Goal: Task Accomplishment & Management: Use online tool/utility

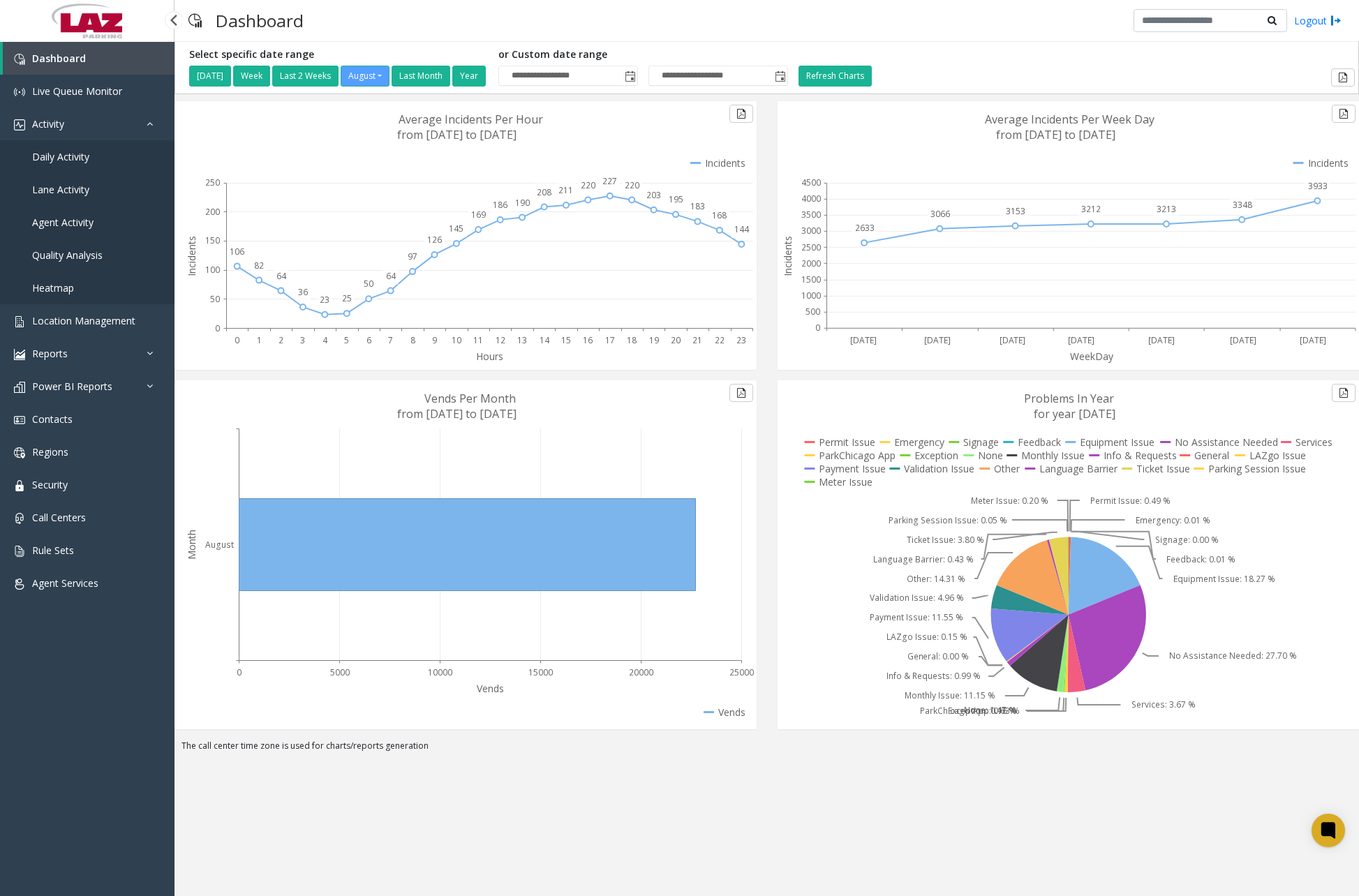
click at [86, 158] on span "Daily Activity" at bounding box center [60, 156] width 57 height 13
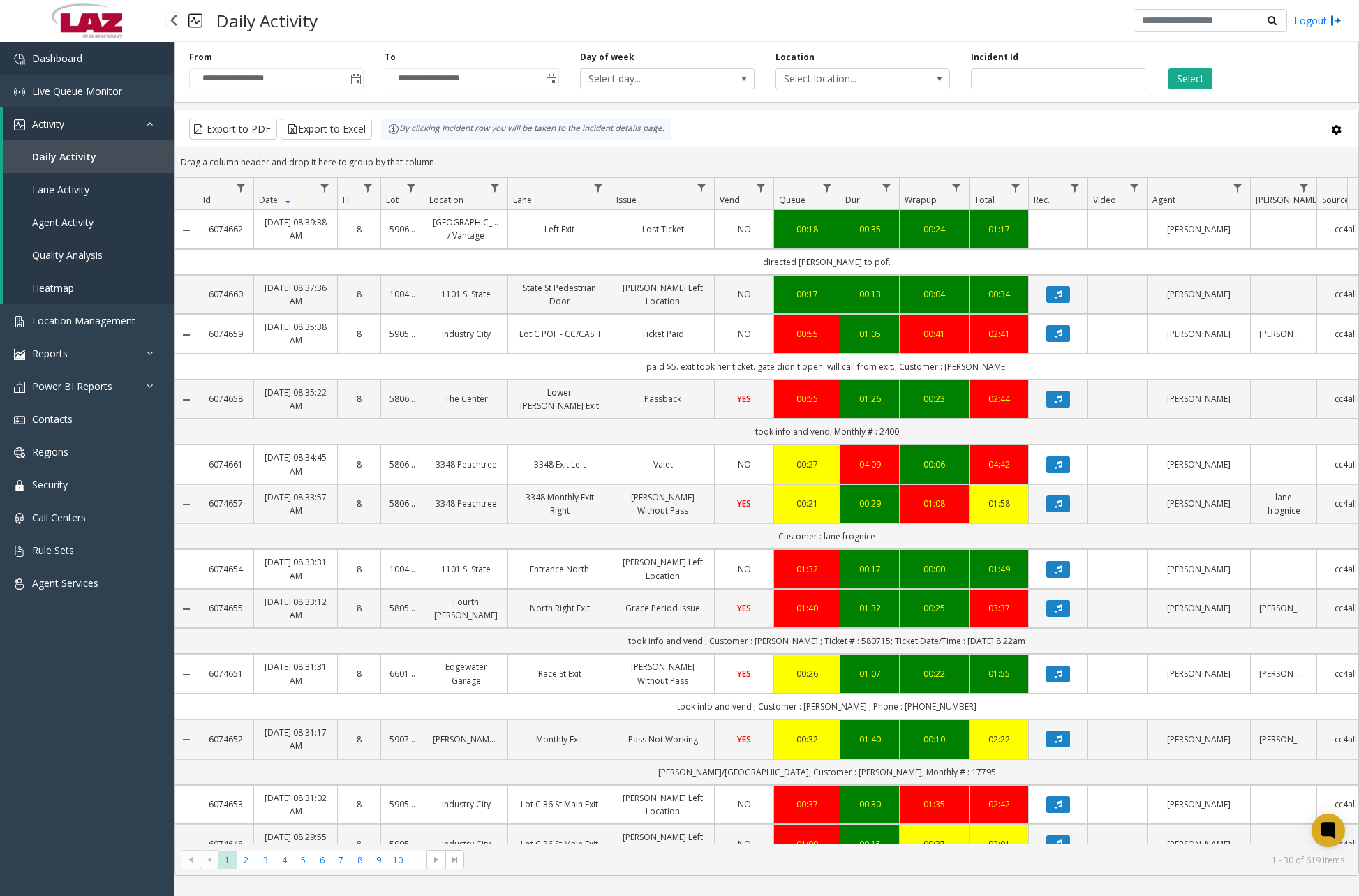
click at [110, 67] on link "Dashboard" at bounding box center [87, 57] width 174 height 33
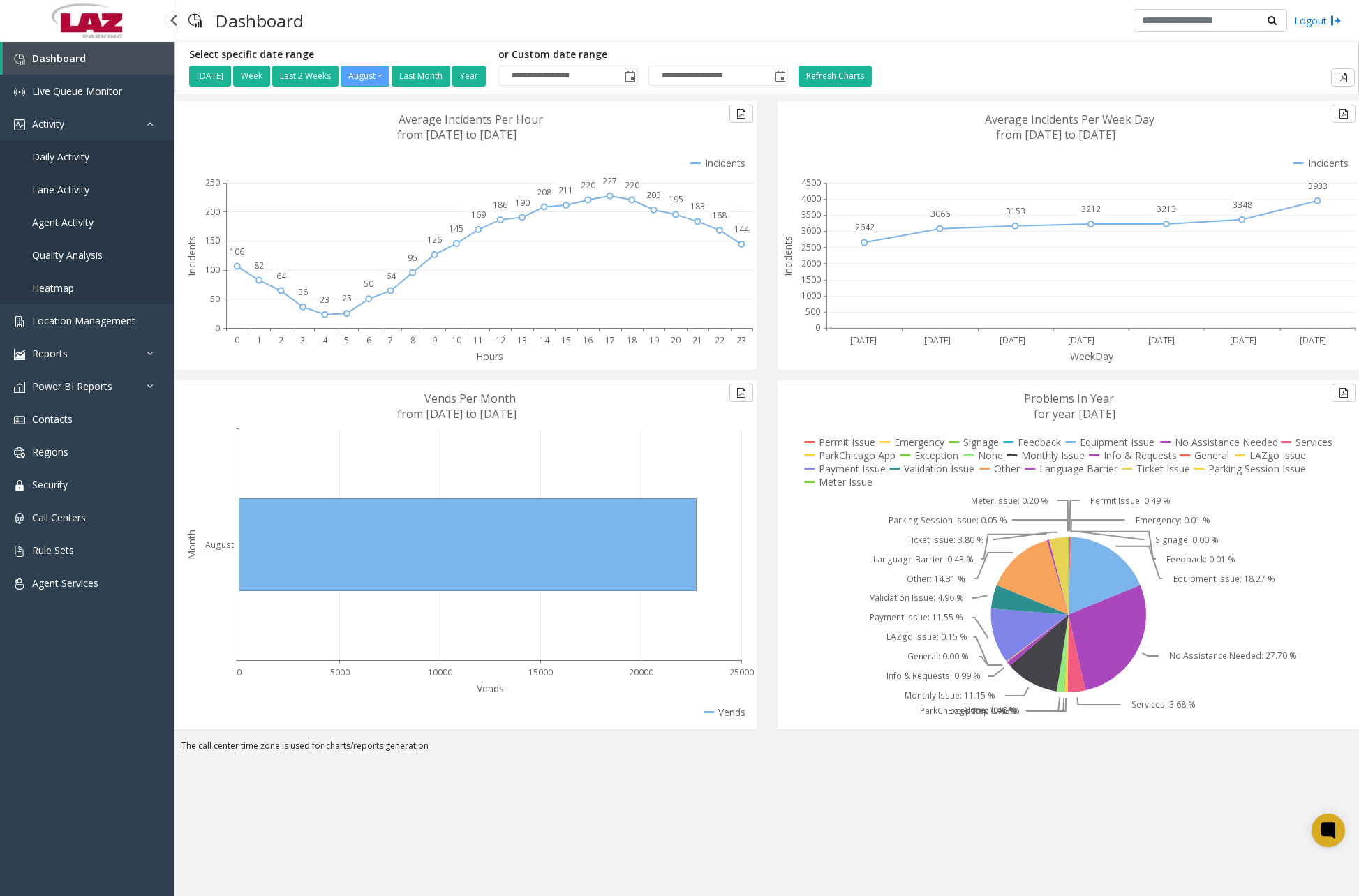
click at [90, 162] on link "Daily Activity" at bounding box center [87, 156] width 174 height 33
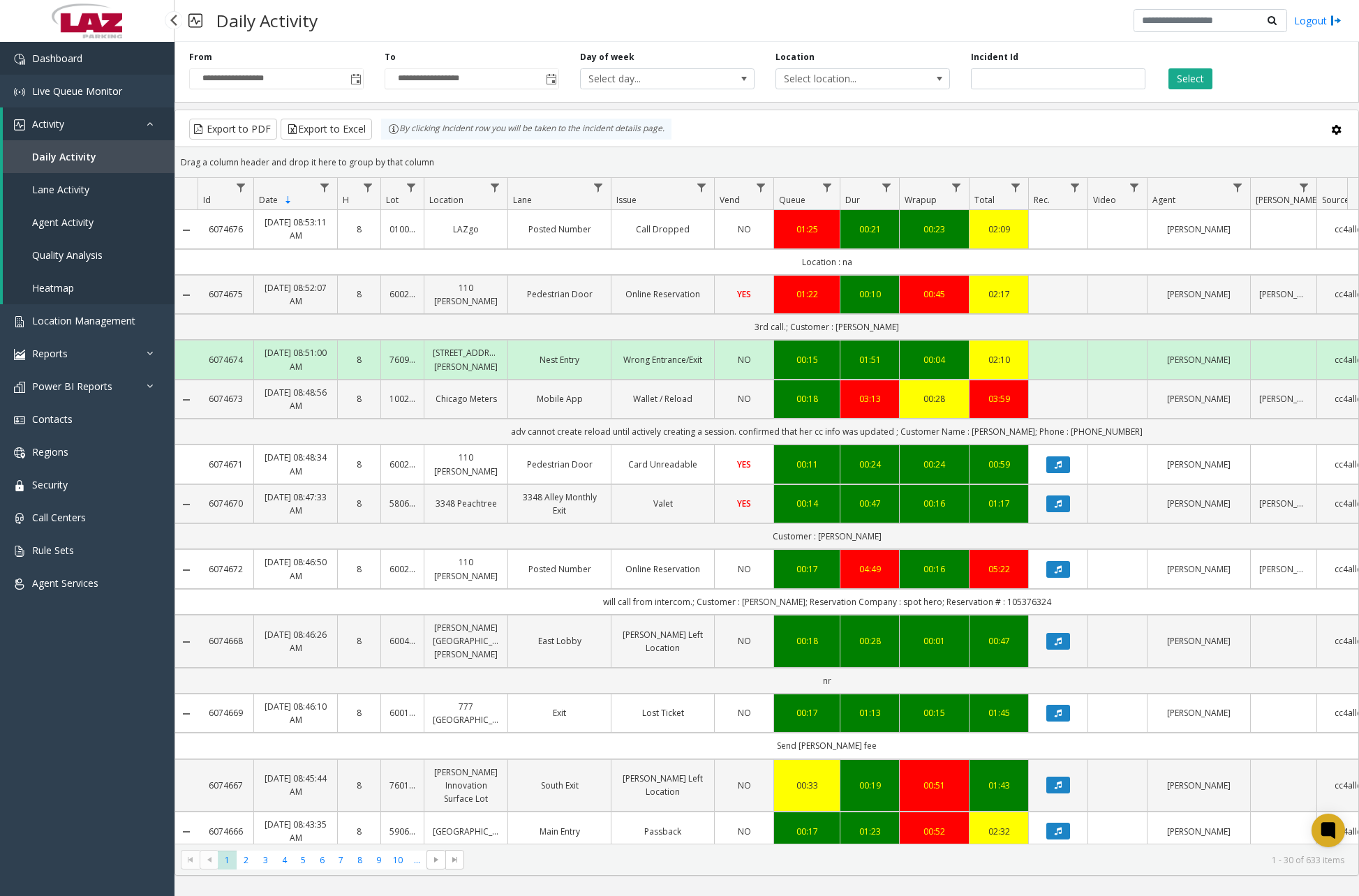
click at [103, 67] on link "Dashboard" at bounding box center [87, 57] width 174 height 33
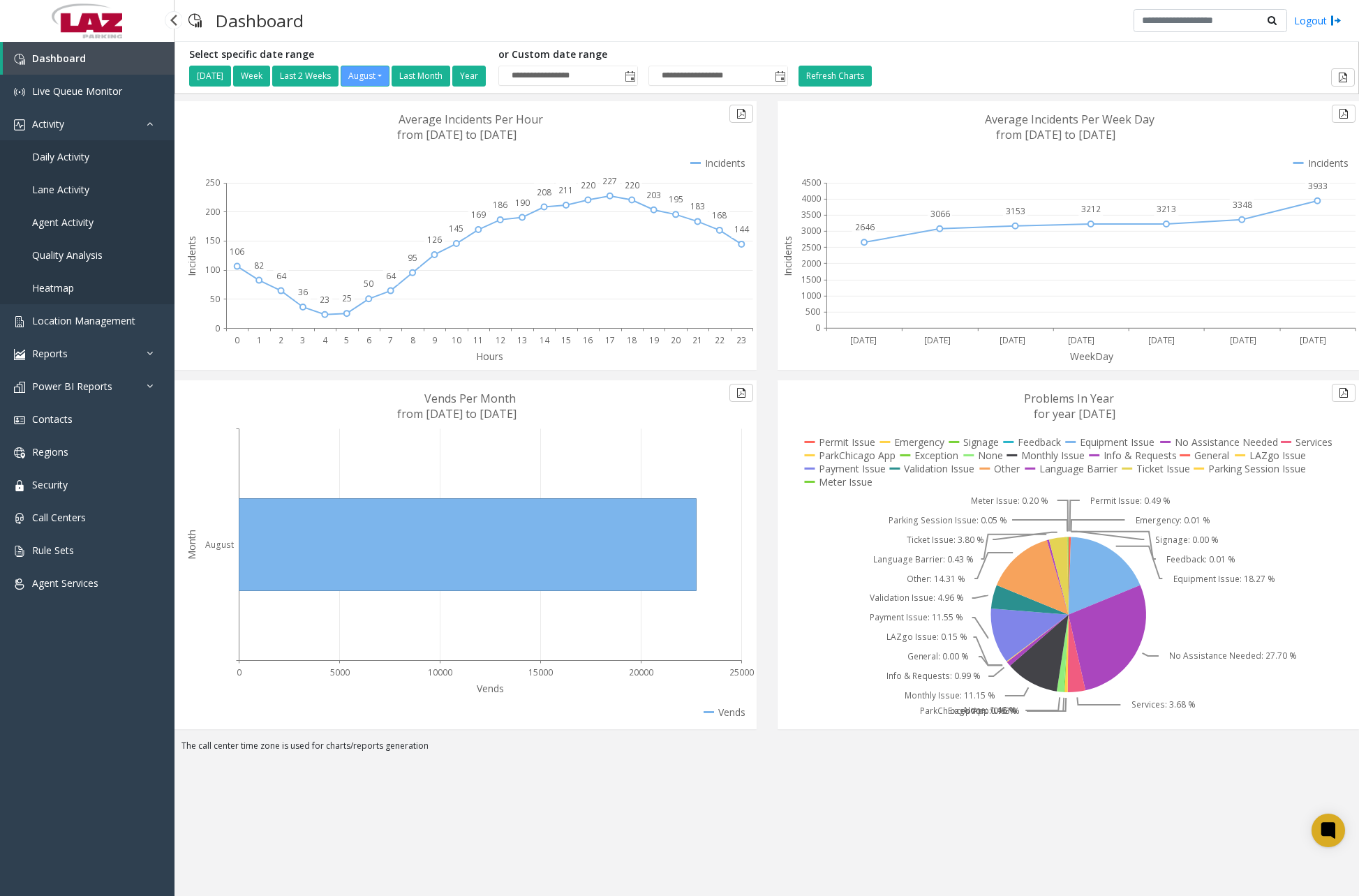
click at [71, 157] on span "Daily Activity" at bounding box center [60, 156] width 57 height 13
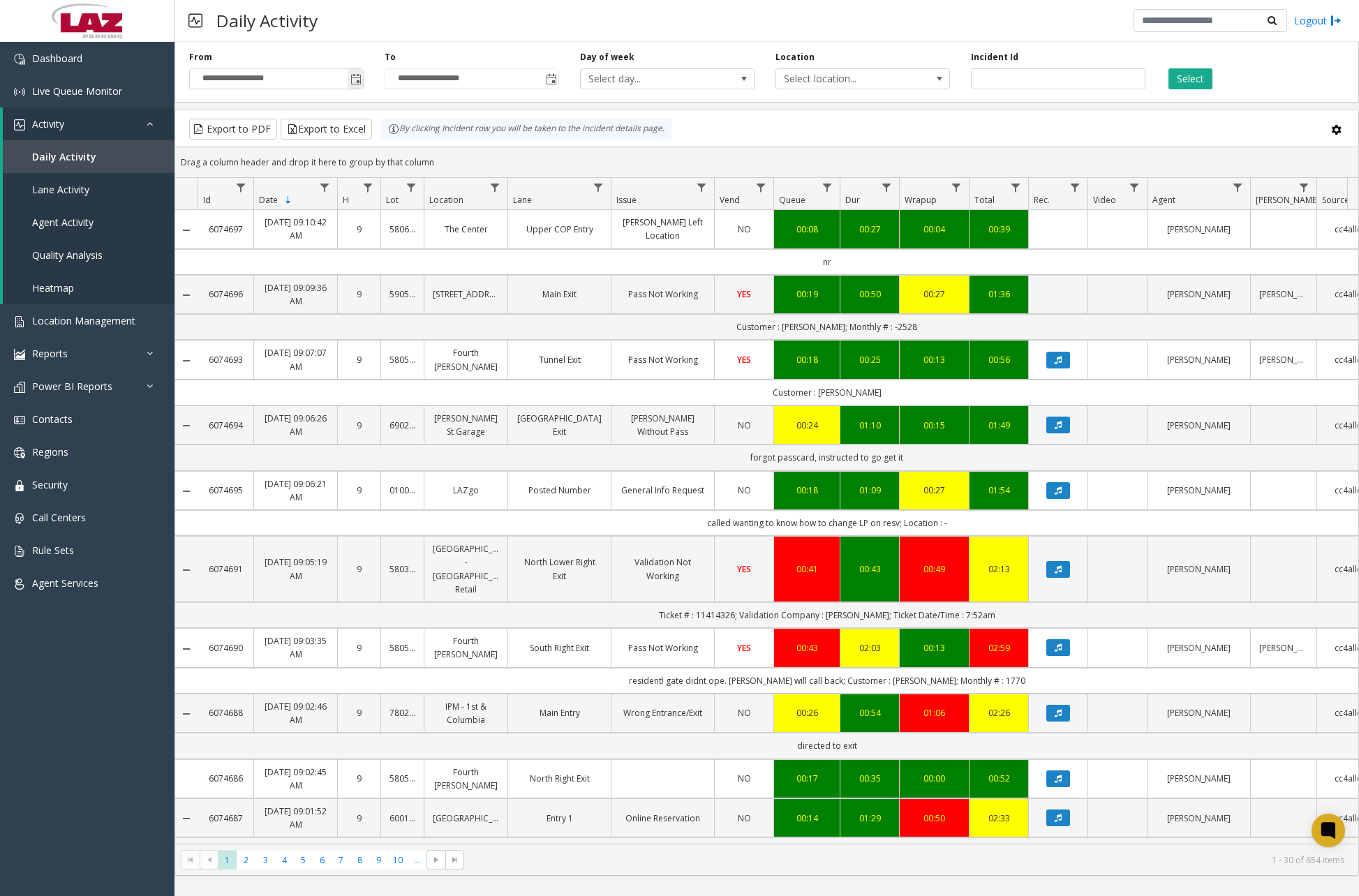
click at [355, 79] on span "Toggle popup" at bounding box center [355, 79] width 11 height 11
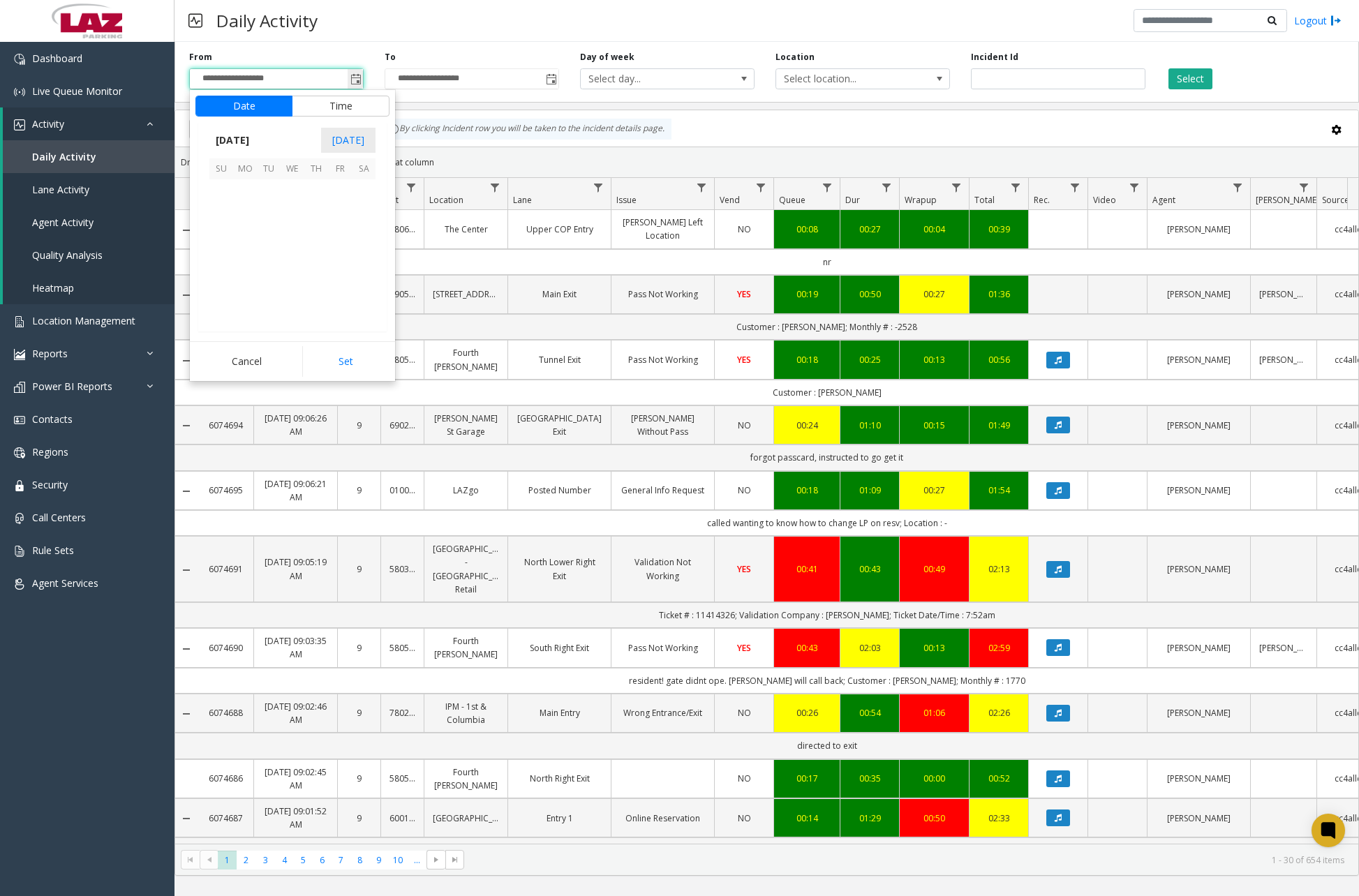
scroll to position [250320, 0]
click at [222, 286] on span "24" at bounding box center [222, 286] width 24 height 24
click at [226, 243] on span "12" at bounding box center [229, 241] width 11 height 13
click at [297, 284] on span "30" at bounding box center [299, 283] width 11 height 13
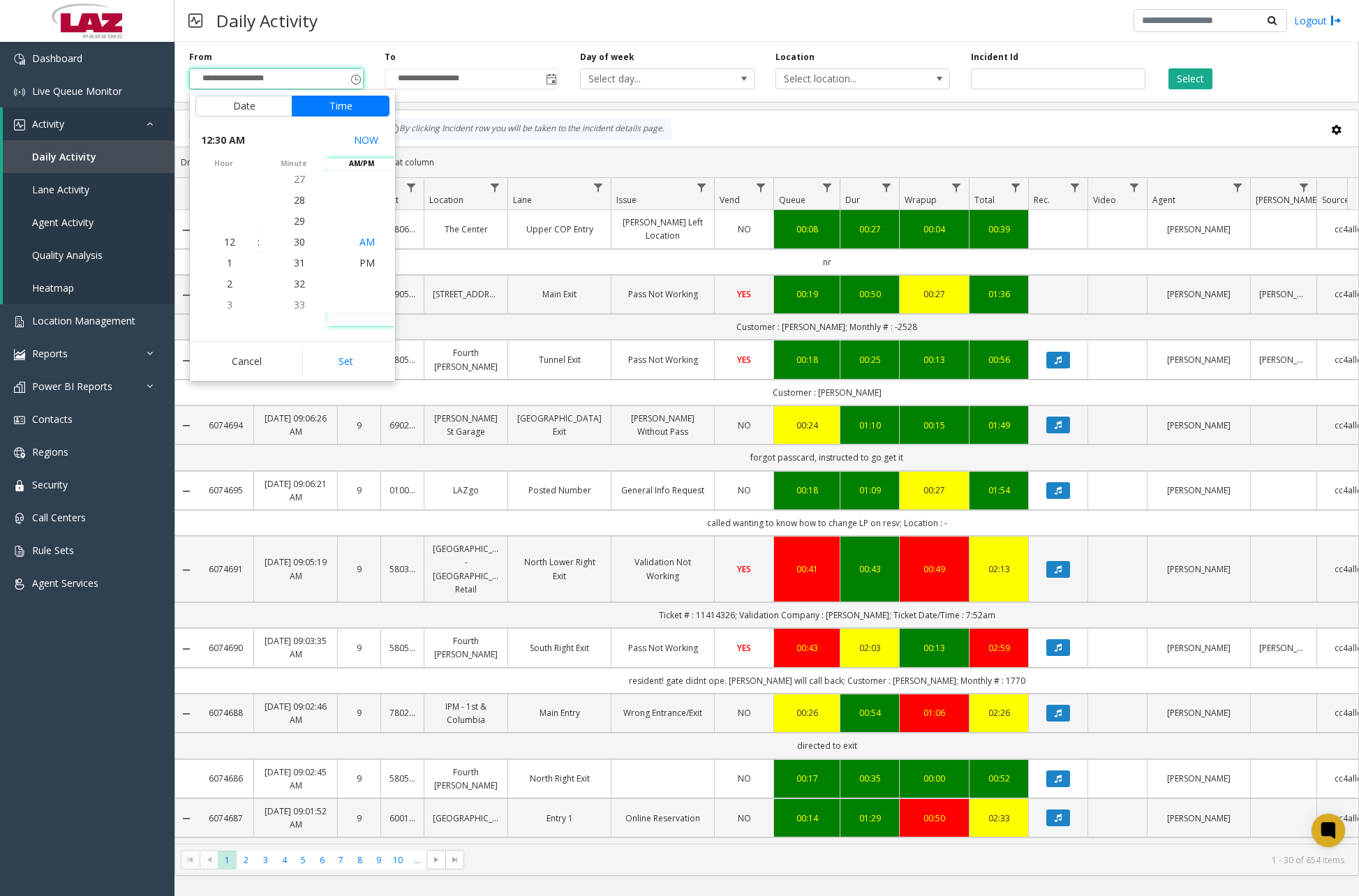
click at [359, 242] on span "AM" at bounding box center [367, 241] width 16 height 13
click at [365, 245] on span "AM" at bounding box center [367, 241] width 16 height 13
click at [365, 244] on span "AM" at bounding box center [367, 241] width 16 height 13
click at [349, 352] on button "Set" at bounding box center [346, 361] width 88 height 31
type input "**********"
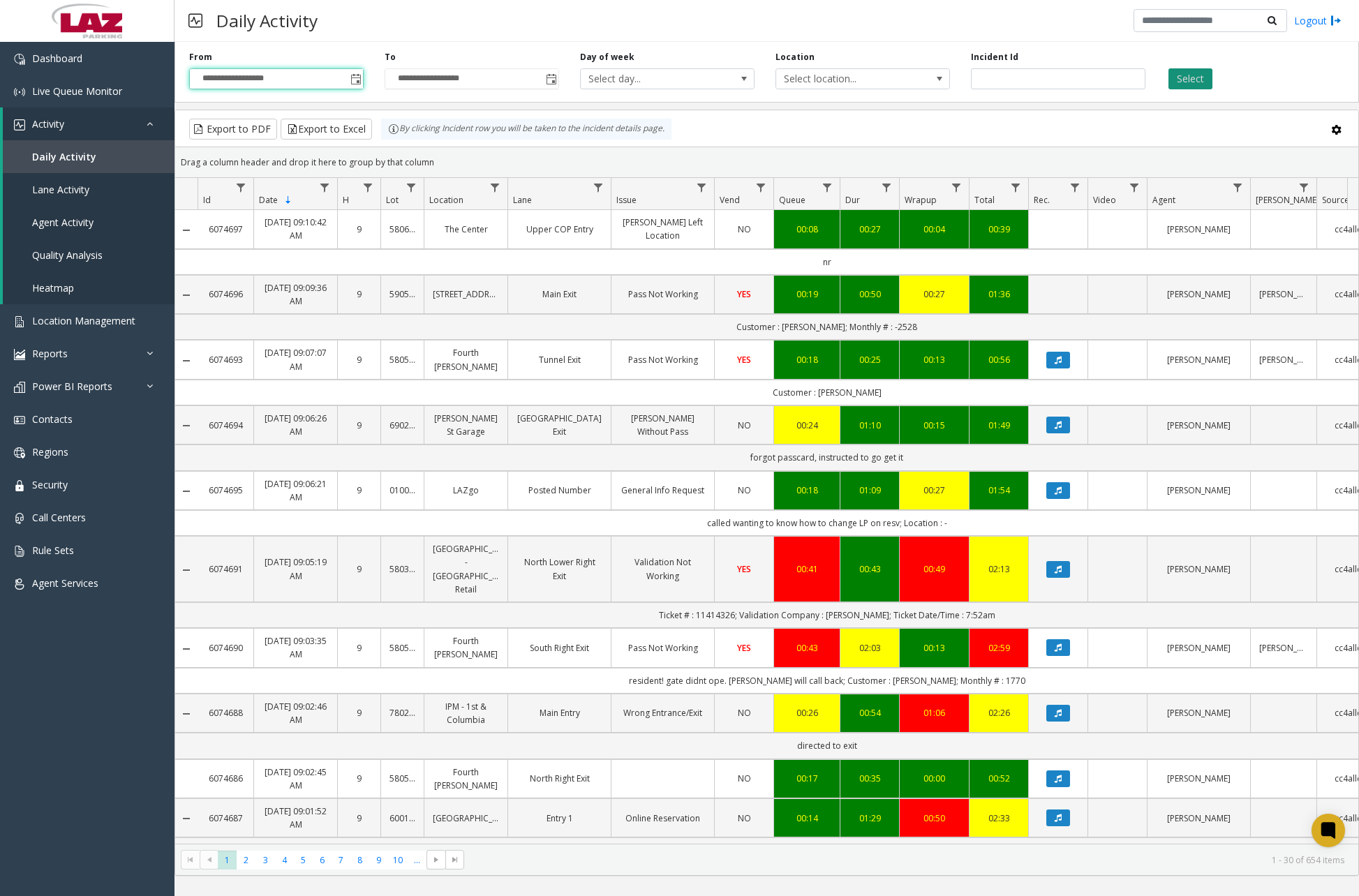
click at [1179, 77] on button "Select" at bounding box center [1190, 78] width 44 height 21
click at [551, 80] on span "Toggle popup" at bounding box center [551, 79] width 11 height 11
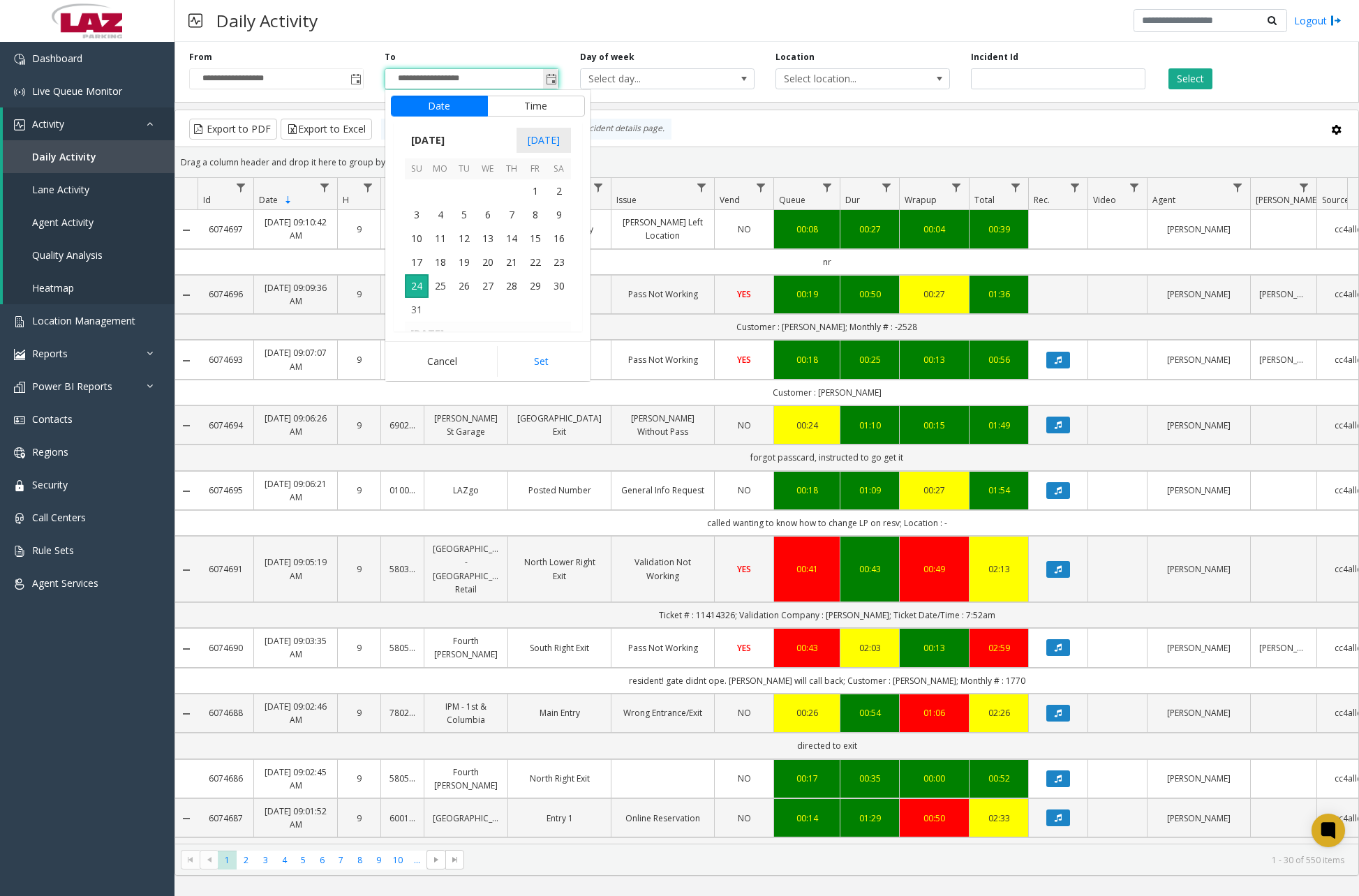
scroll to position [21, 0]
click at [416, 286] on span "24" at bounding box center [416, 286] width 24 height 24
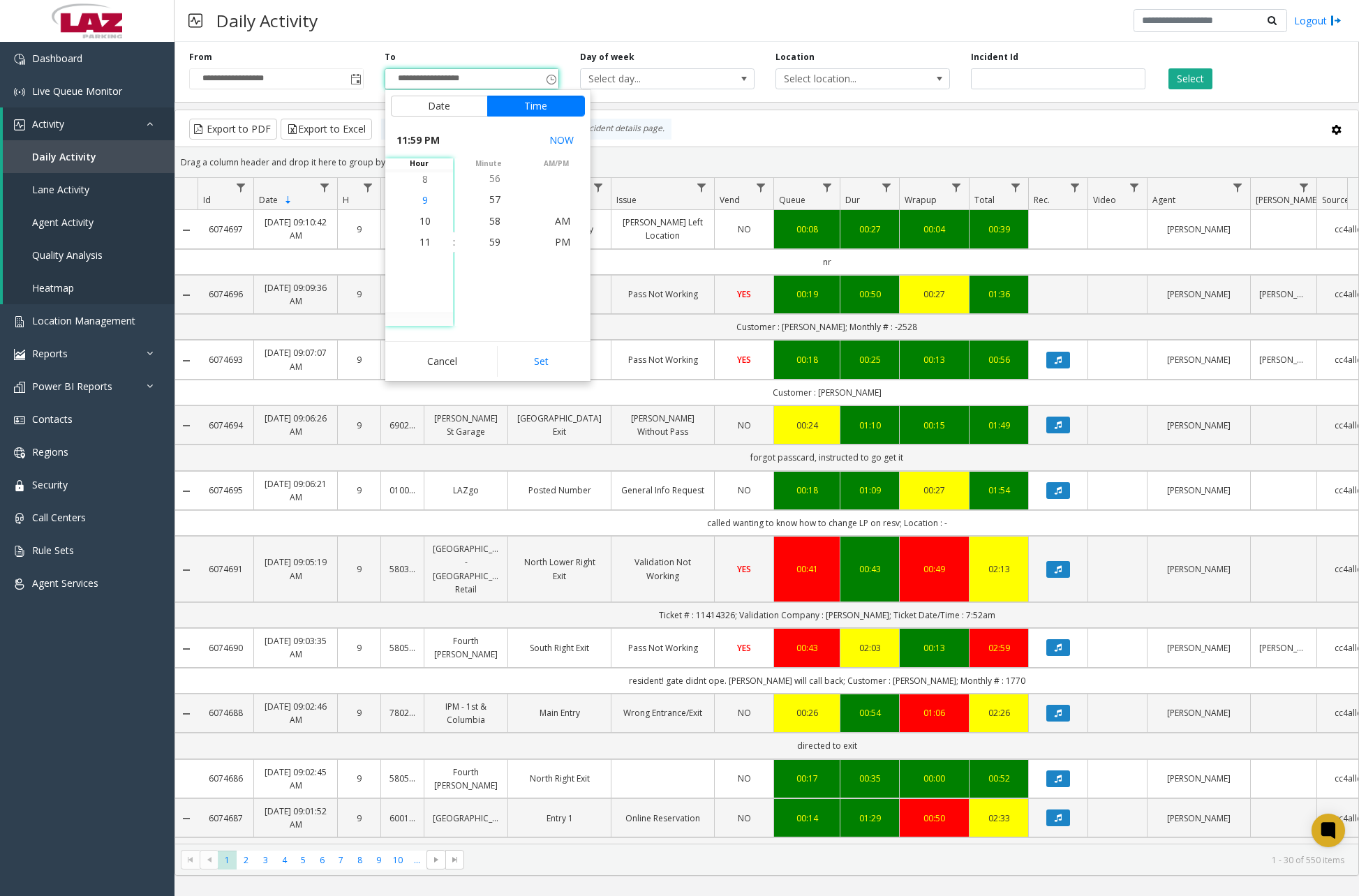
click at [422, 202] on span "9" at bounding box center [425, 199] width 6 height 13
click at [422, 202] on span "7" at bounding box center [425, 199] width 6 height 13
click at [422, 285] on span "9" at bounding box center [425, 283] width 6 height 13
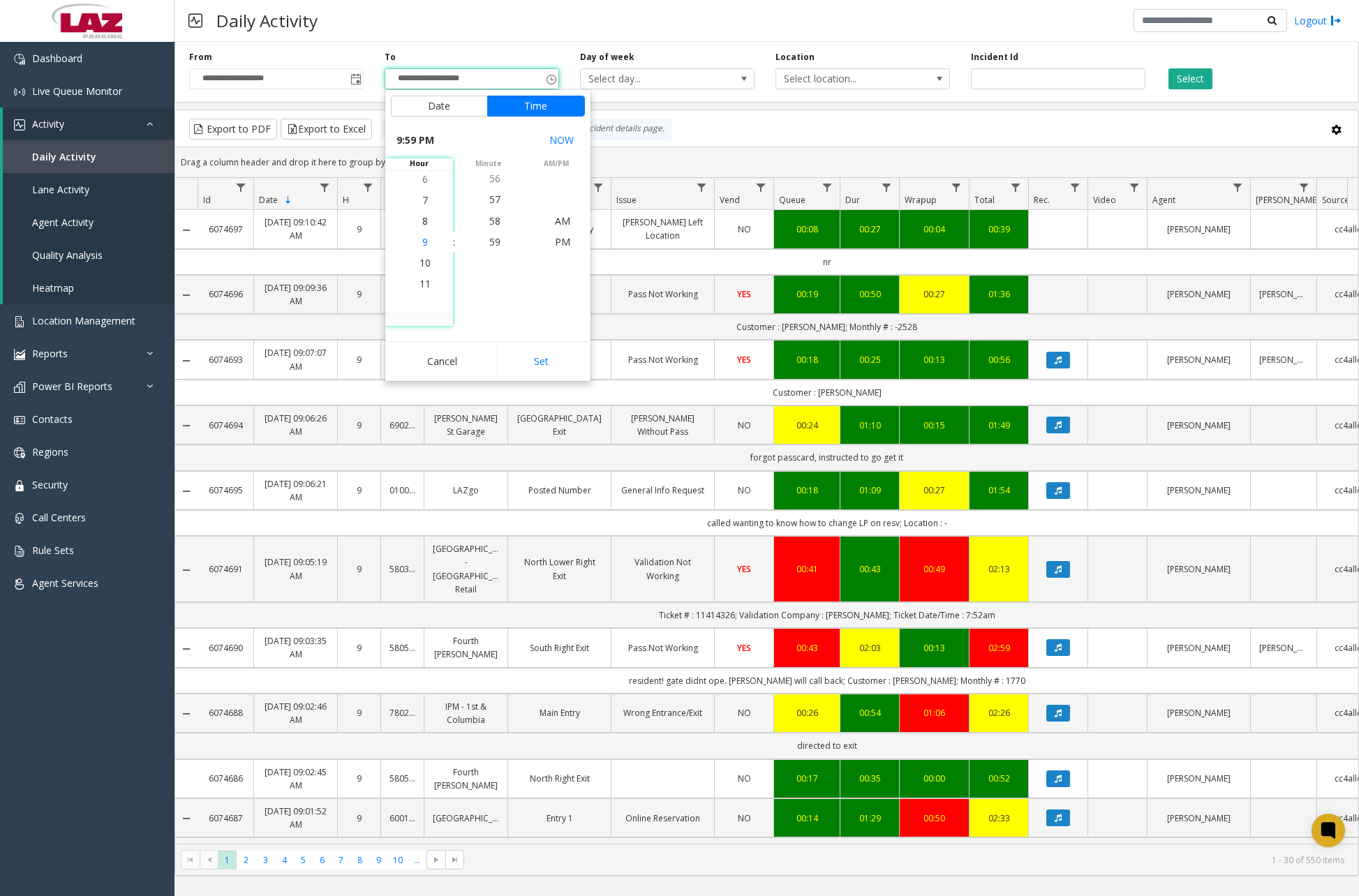
click at [422, 242] on span "9" at bounding box center [425, 241] width 6 height 13
click at [491, 241] on span "00" at bounding box center [495, 241] width 11 height 13
click at [557, 223] on span "AM" at bounding box center [563, 221] width 16 height 13
click at [550, 357] on button "Set" at bounding box center [540, 361] width 88 height 31
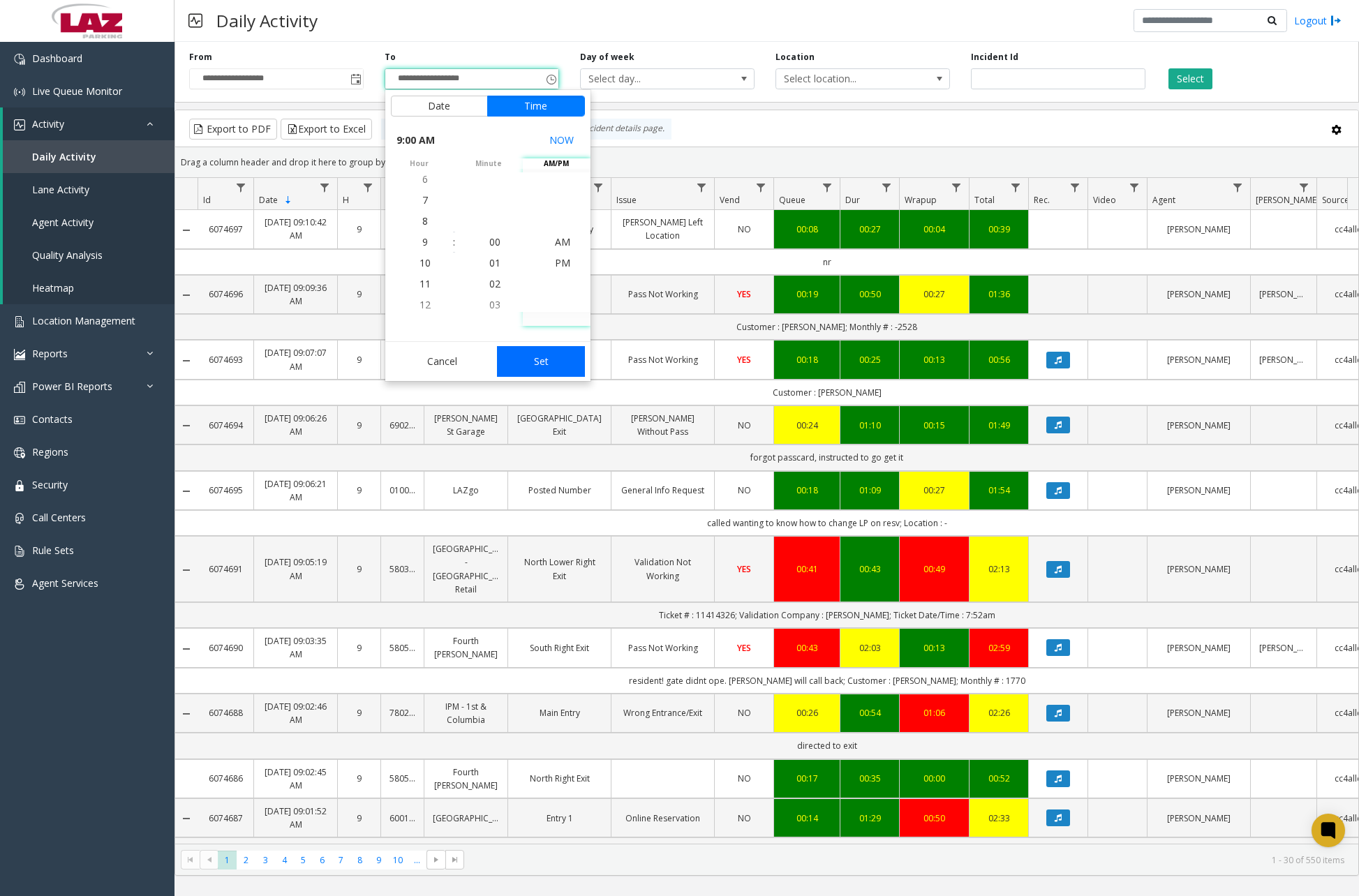
type input "**********"
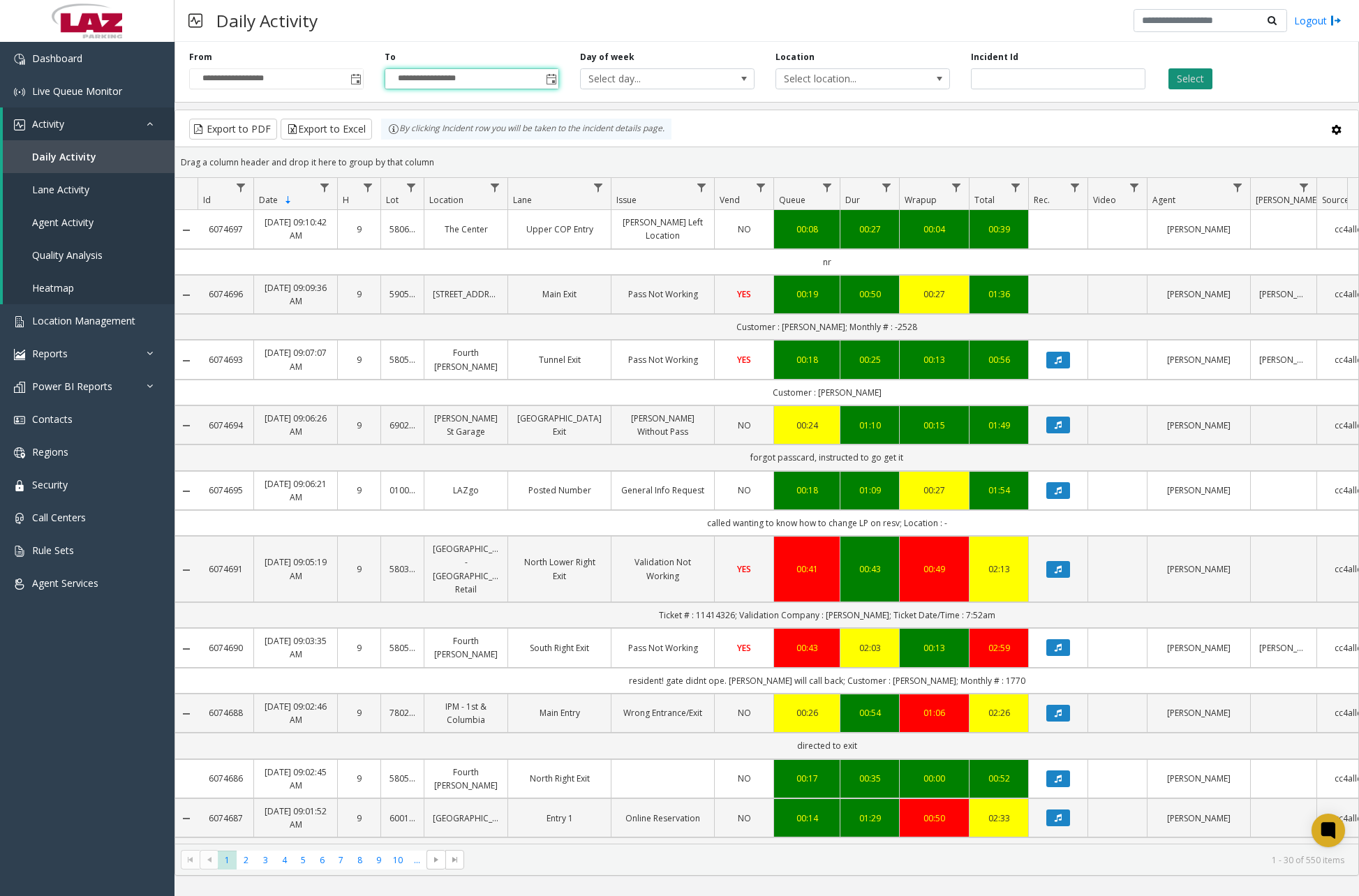
click at [1185, 80] on button "Select" at bounding box center [1190, 78] width 44 height 21
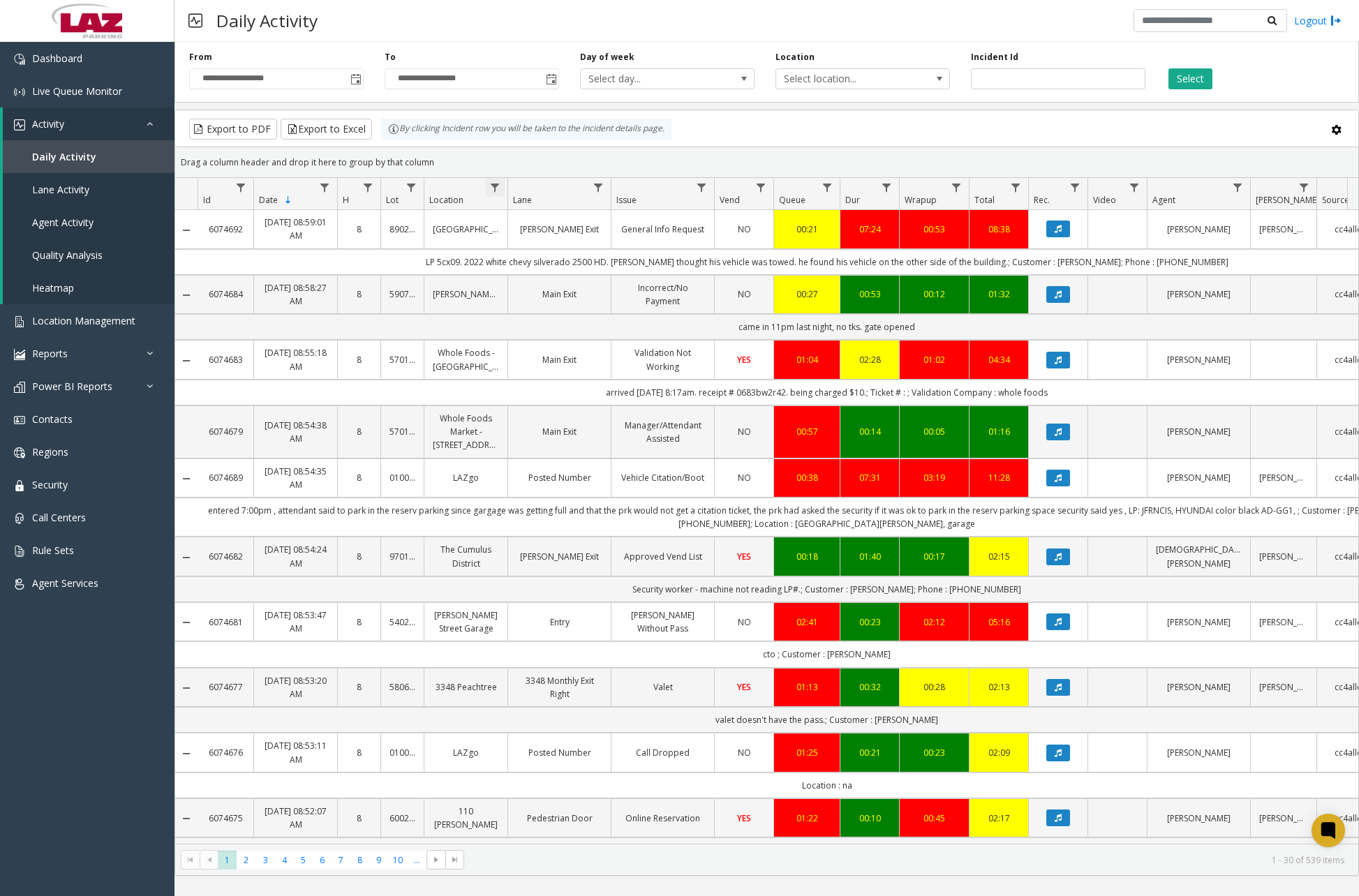
click at [500, 193] on span "Data table" at bounding box center [495, 187] width 11 height 11
click at [541, 244] on input "Location Filter" at bounding box center [556, 248] width 119 height 24
type input "******"
click at [578, 379] on button "Filter" at bounding box center [587, 377] width 57 height 31
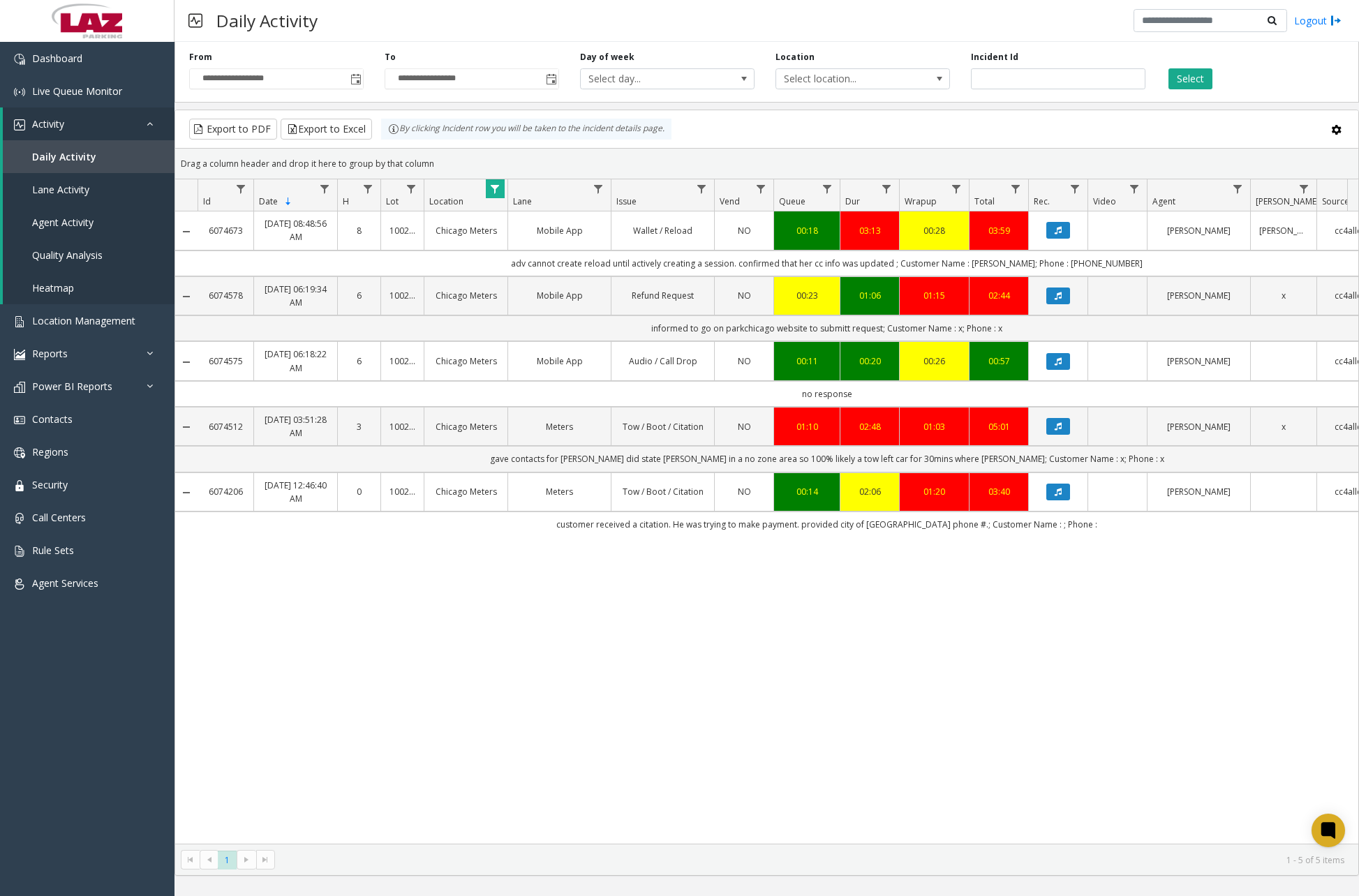
click at [485, 23] on div "Daily Activity Logout" at bounding box center [767, 21] width 1185 height 42
click at [334, 125] on button "Export to Excel" at bounding box center [326, 129] width 91 height 21
click at [860, 19] on div "Daily Activity Logout" at bounding box center [767, 21] width 1185 height 42
click at [319, 128] on button "Export to Excel" at bounding box center [326, 129] width 91 height 21
